Goal: Task Accomplishment & Management: Manage account settings

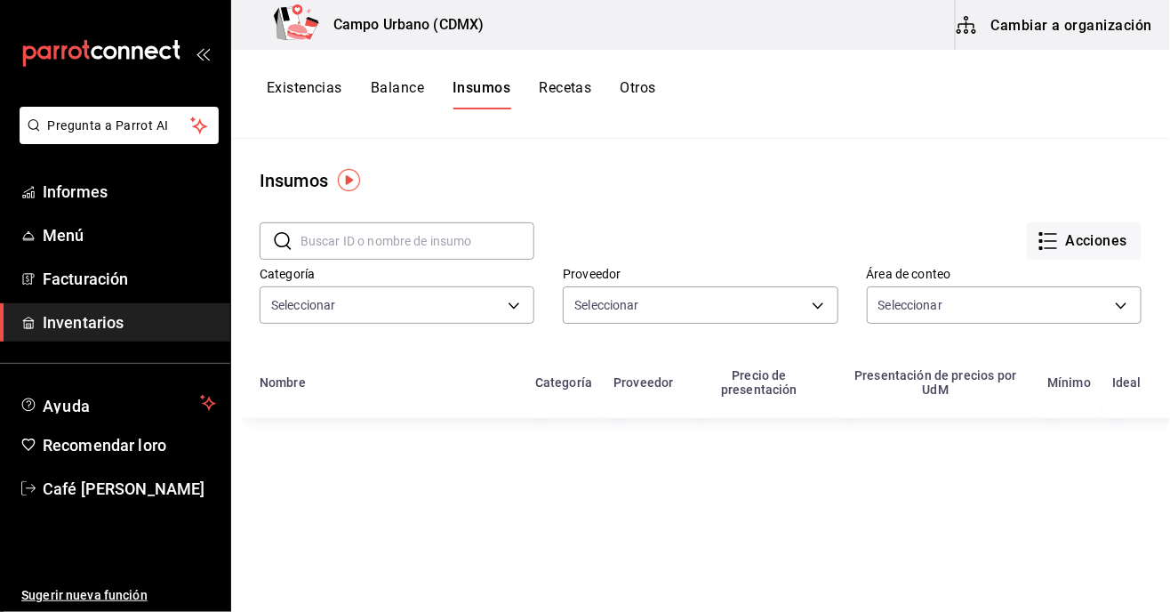
type input "b3268741-9158-4350-a02d-d98a520d91b7,a1473ff9-7736-4d81-bf1c-a6fcecede964,3d942…"
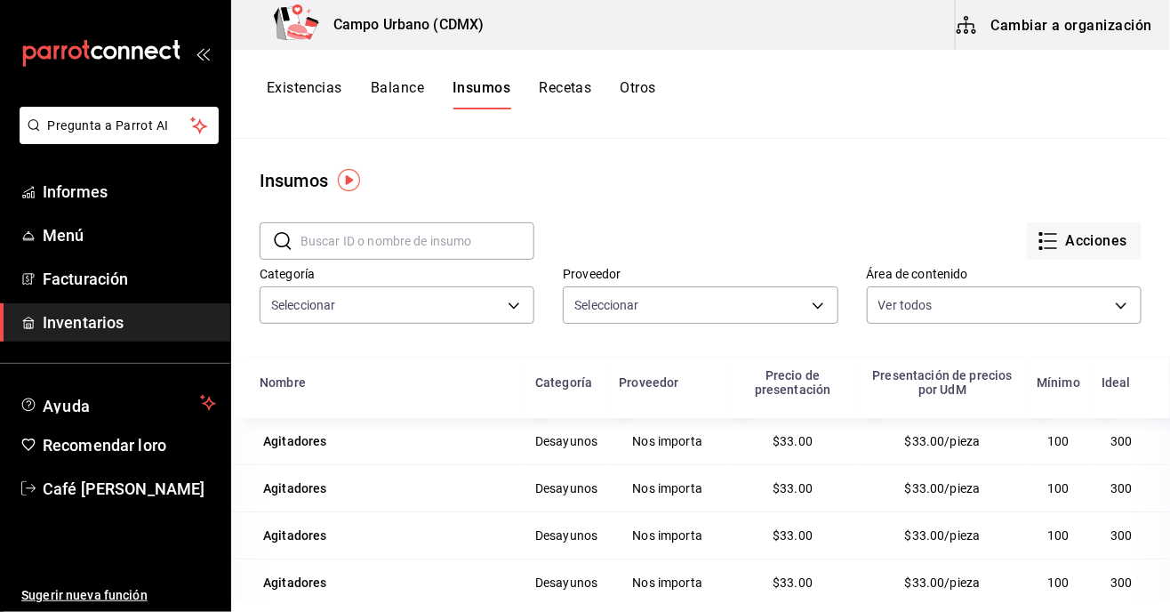
click at [576, 90] on font "Recetas" at bounding box center [565, 87] width 52 height 17
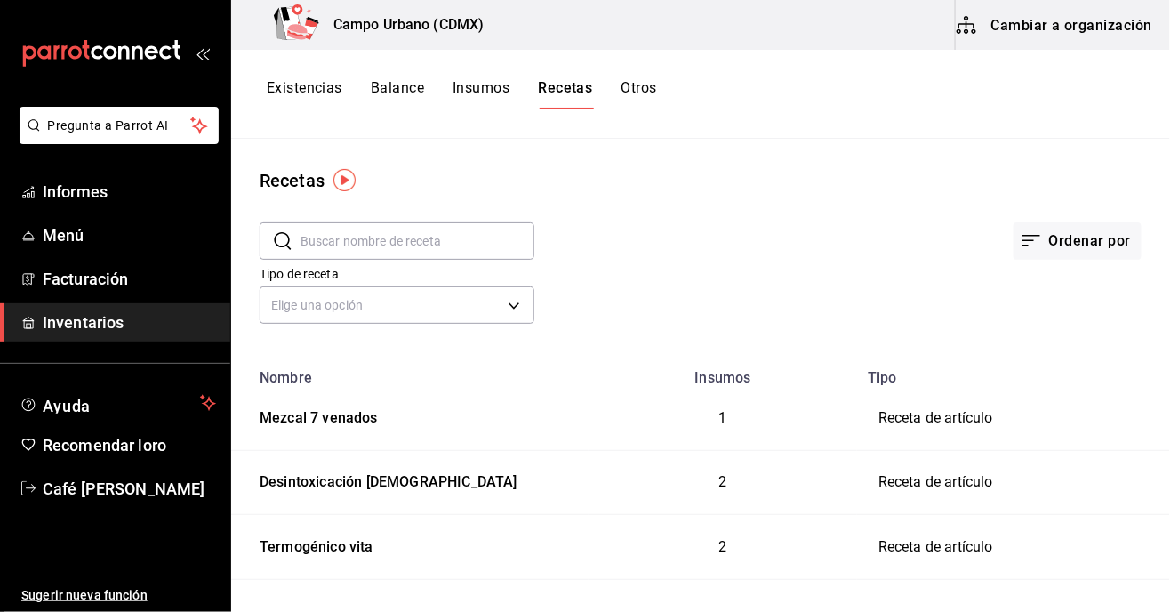
click at [1107, 20] on font "Cambiar a organización" at bounding box center [1071, 24] width 161 height 17
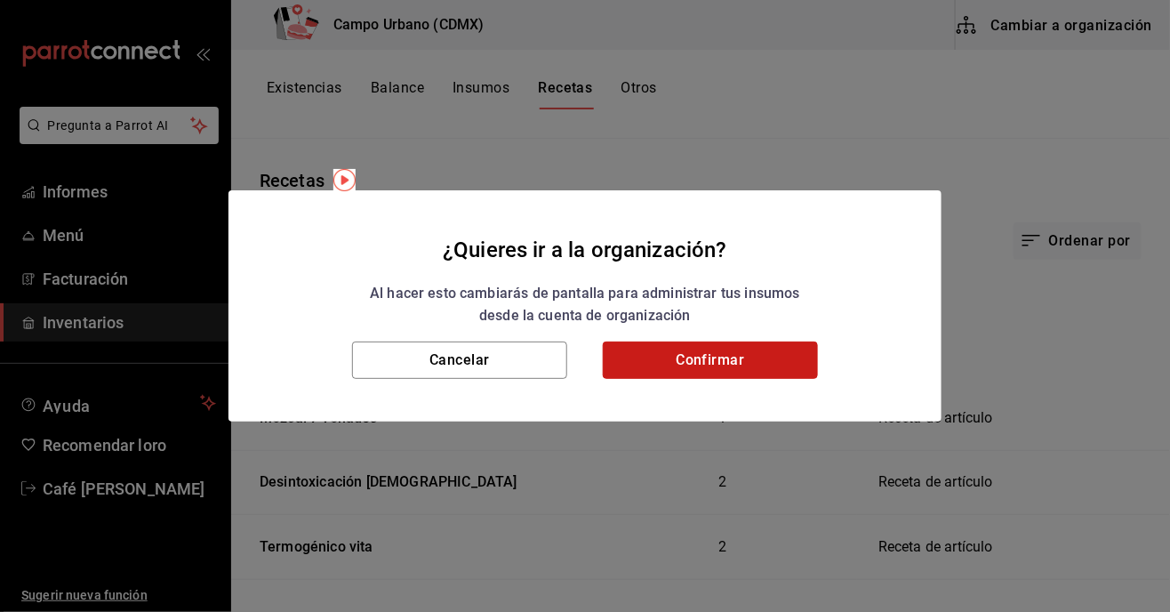
click at [748, 379] on button "Confirmar" at bounding box center [710, 359] width 215 height 37
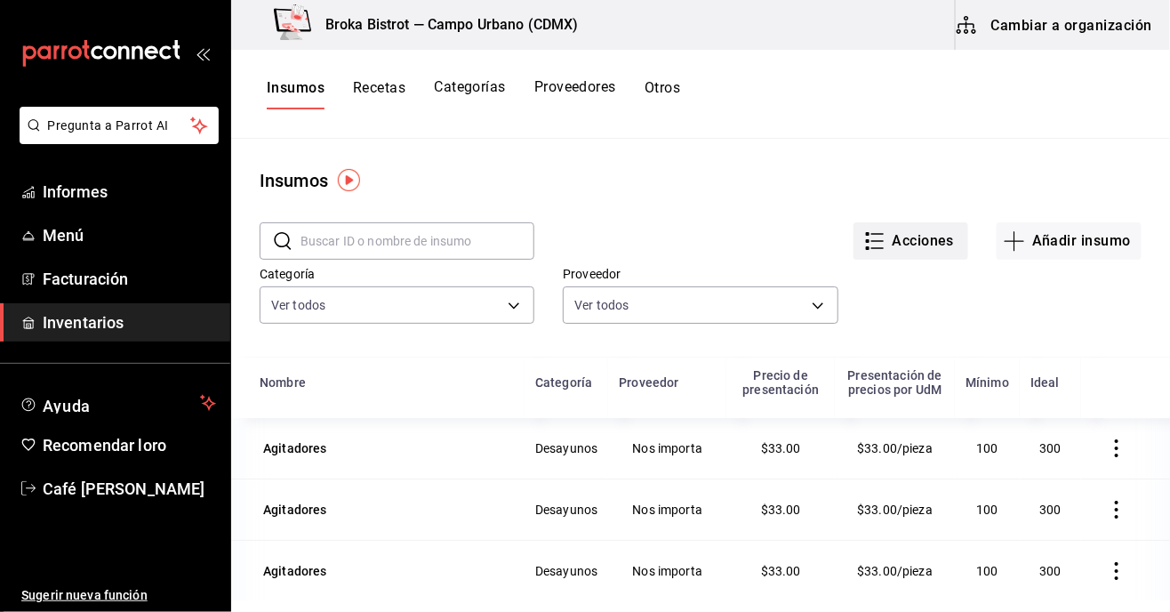
click at [917, 227] on button "Acciones" at bounding box center [910, 240] width 115 height 37
click at [1058, 304] on div at bounding box center [585, 306] width 1170 height 612
